Goal: Information Seeking & Learning: Learn about a topic

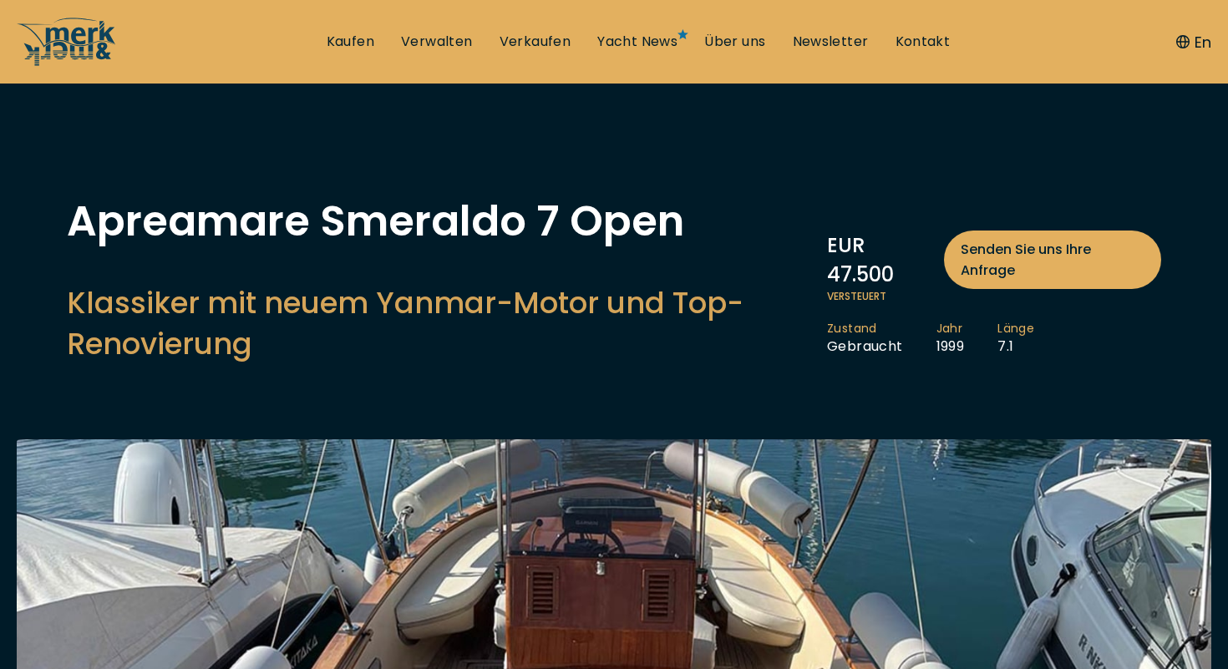
click at [1198, 41] on button "En" at bounding box center [1193, 42] width 35 height 23
click at [1203, 43] on button "En" at bounding box center [1193, 42] width 35 height 23
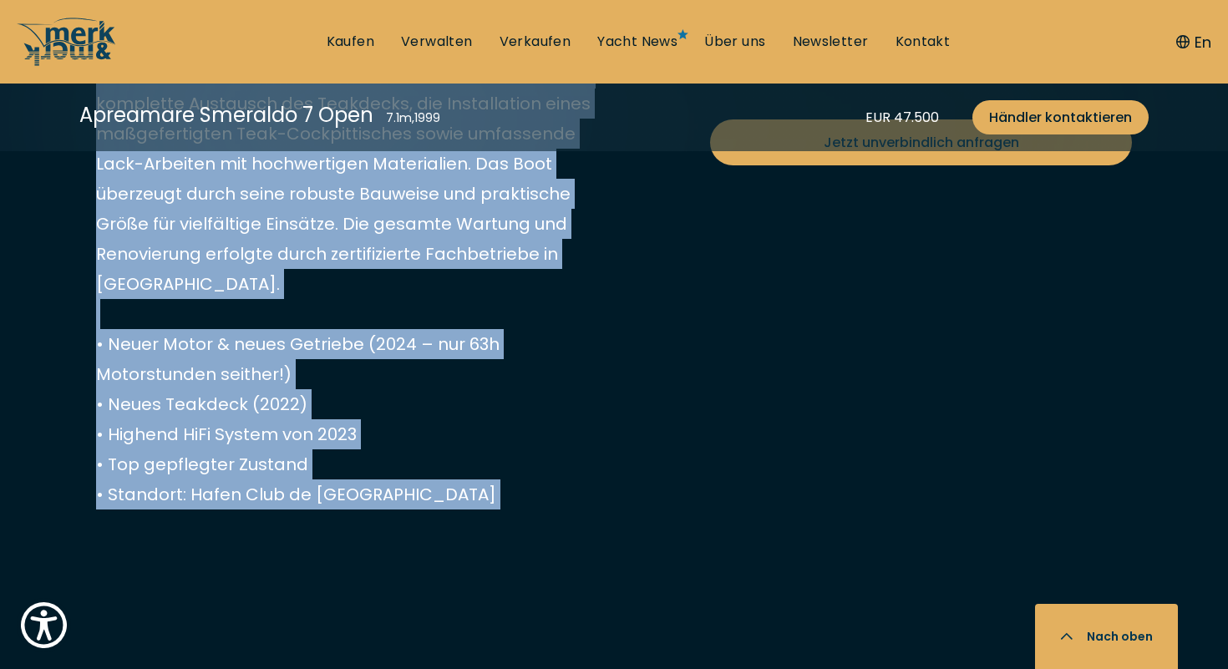
scroll to position [1330, 0]
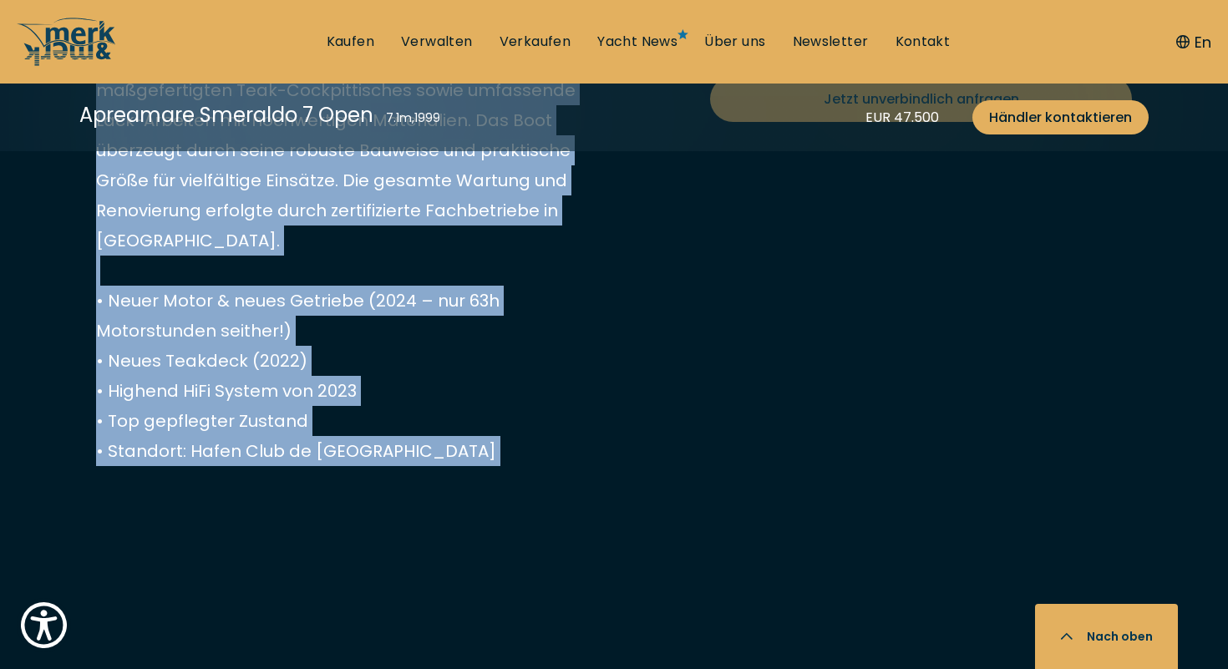
drag, startPoint x: 95, startPoint y: 301, endPoint x: 464, endPoint y: 512, distance: 425.3
click at [464, 512] on div "EUR 47.500 Senden Sie uns Ihre Anfrage Versteuert Zustand Gebraucht Jahr 1999 L…" at bounding box center [613, 260] width 1069 height 1071
copy p "Diese elegante Apreamare Smeraldo 7 Open „JOY SEGUNDO“ aus dem Jahr 1999 steht …"
